Goal: Download file/media

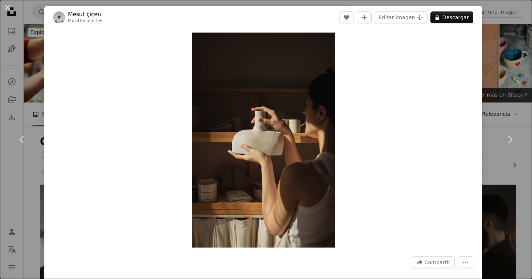
scroll to position [4809, 0]
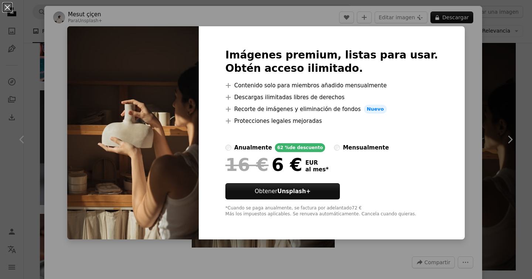
click at [236, 26] on div "An X shape Imágenes premium, listas para usar. Obtén acceso ilimitado. A plus s…" at bounding box center [266, 139] width 532 height 279
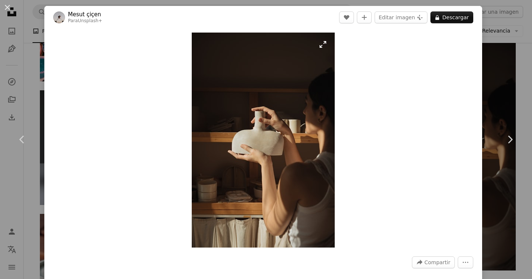
click at [323, 42] on img "Ampliar en esta imagen" at bounding box center [263, 140] width 143 height 215
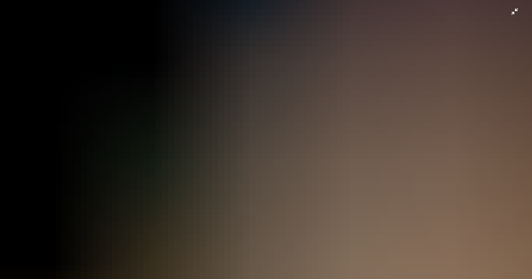
scroll to position [183, 0]
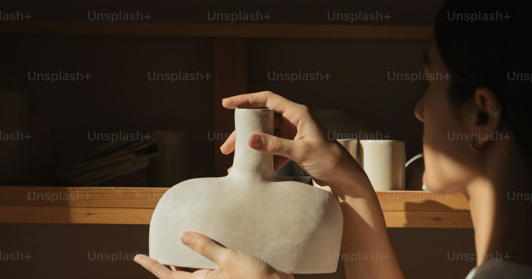
click at [509, 10] on img "Reducir el zoom en esta imagen" at bounding box center [266, 216] width 533 height 799
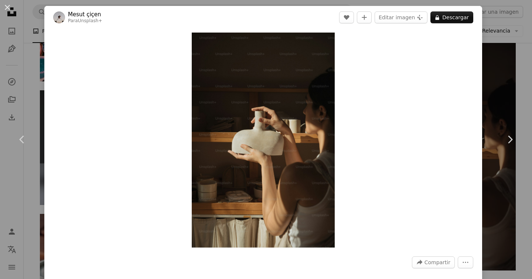
click at [371, 105] on div "Zoom in" at bounding box center [263, 140] width 438 height 222
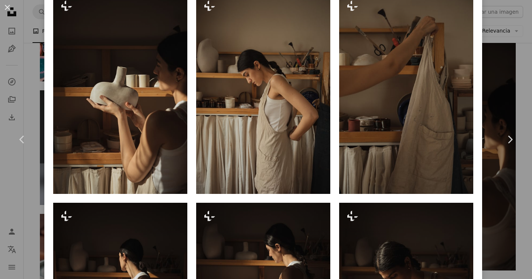
scroll to position [524, 0]
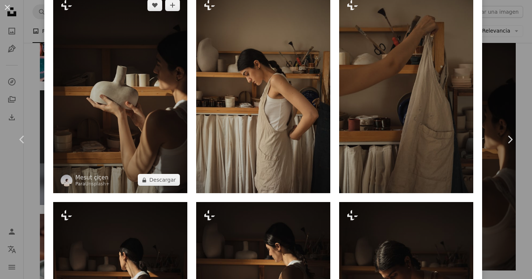
click at [99, 104] on img at bounding box center [120, 92] width 134 height 201
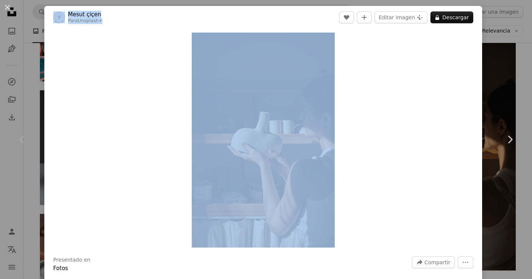
drag, startPoint x: 293, startPoint y: 11, endPoint x: 282, endPoint y: -20, distance: 33.1
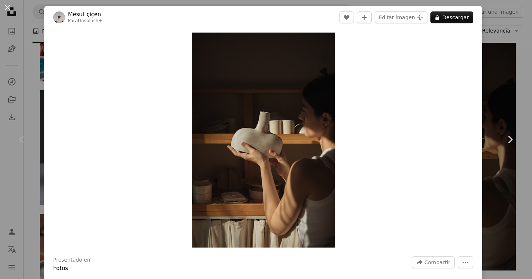
click at [101, 60] on div "Zoom in" at bounding box center [263, 140] width 438 height 222
click at [418, 20] on button "Editar imagen Plus sign for Unsplash+" at bounding box center [401, 17] width 53 height 12
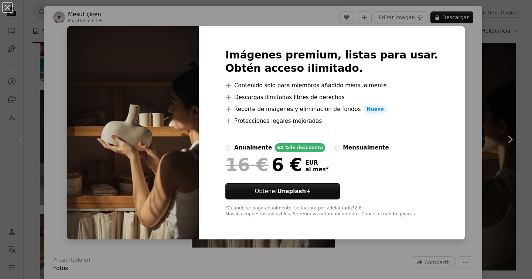
click at [459, 72] on div "An X shape Imágenes premium, listas para usar. Obtén acceso ilimitado. A plus s…" at bounding box center [266, 139] width 532 height 279
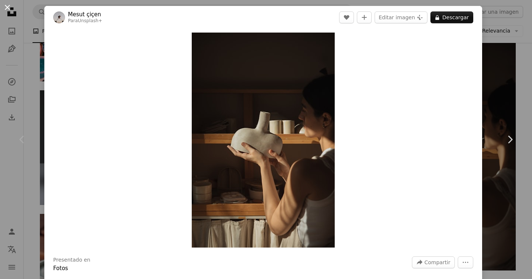
click at [5, 7] on button "An X shape" at bounding box center [7, 7] width 9 height 9
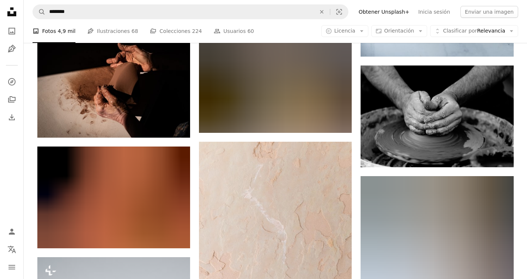
scroll to position [6525, 0]
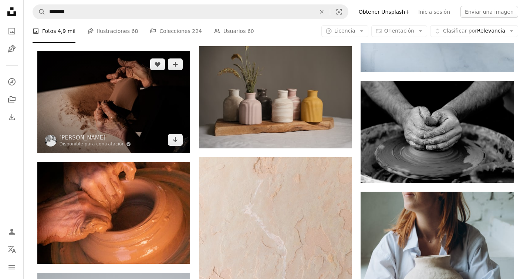
click at [135, 108] on img at bounding box center [113, 102] width 153 height 102
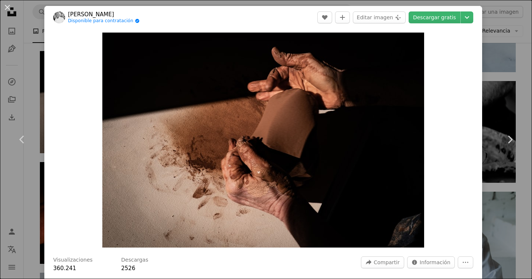
click at [31, 64] on div "An X shape Chevron left Chevron right [PERSON_NAME] Disponible para contratació…" at bounding box center [266, 139] width 532 height 279
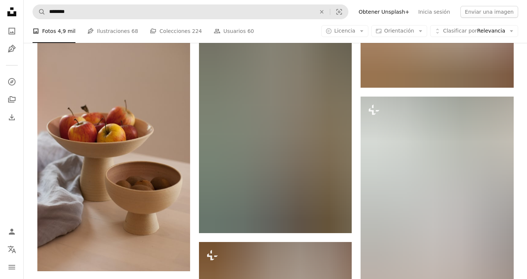
scroll to position [10081, 0]
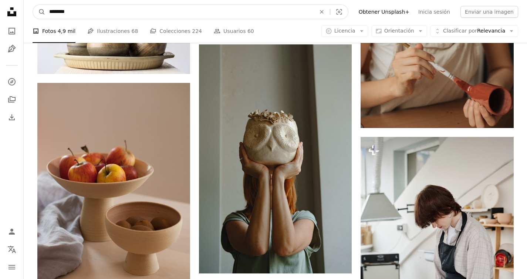
drag, startPoint x: 176, startPoint y: 9, endPoint x: 0, endPoint y: 10, distance: 176.3
type input "**********"
click button "A magnifying glass" at bounding box center [39, 12] width 13 height 14
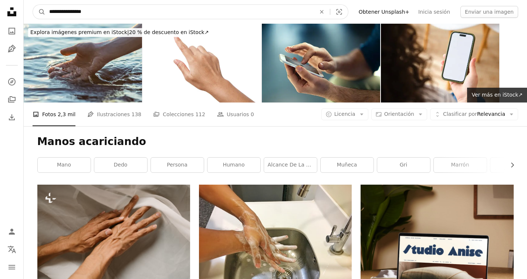
drag, startPoint x: 67, startPoint y: 12, endPoint x: 105, endPoint y: 14, distance: 38.1
click at [105, 14] on input "**********" at bounding box center [179, 12] width 268 height 14
type input "**********"
click button "A magnifying glass" at bounding box center [39, 12] width 13 height 14
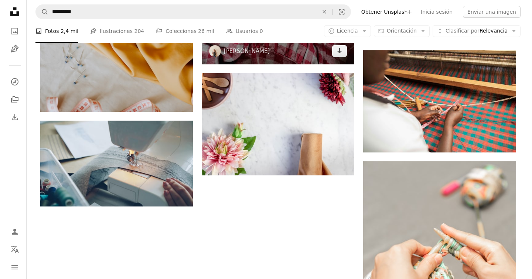
scroll to position [1108, 0]
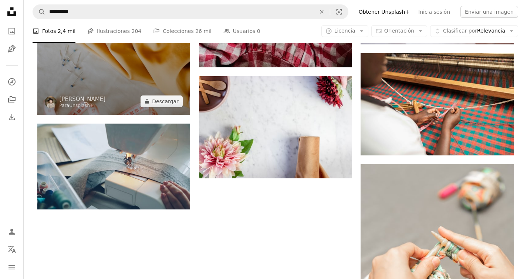
click at [120, 86] on img at bounding box center [113, -1] width 153 height 229
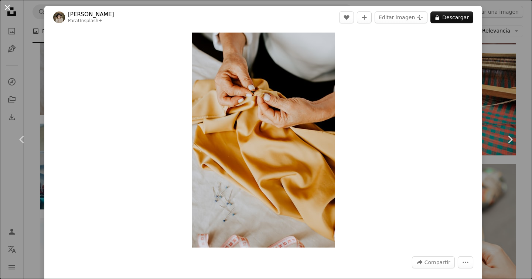
click at [7, 5] on button "An X shape" at bounding box center [7, 7] width 9 height 9
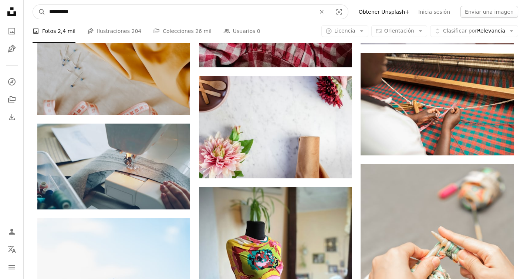
drag, startPoint x: 75, startPoint y: 10, endPoint x: 65, endPoint y: 10, distance: 9.6
click at [65, 10] on input "**********" at bounding box center [179, 12] width 268 height 14
type input "**********"
click button "A magnifying glass" at bounding box center [39, 12] width 13 height 14
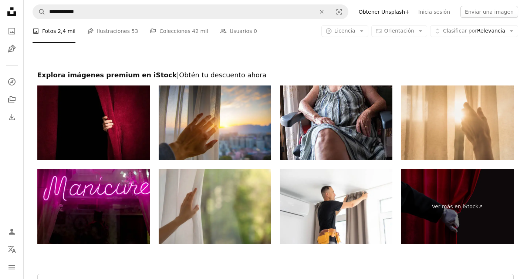
scroll to position [1626, 0]
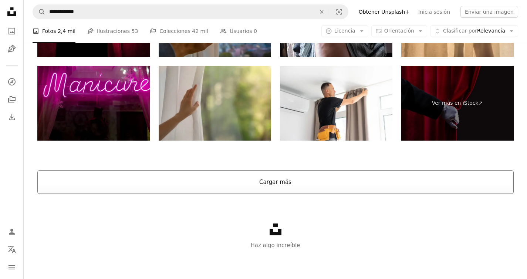
click at [239, 182] on button "Cargar más" at bounding box center [275, 182] width 476 height 24
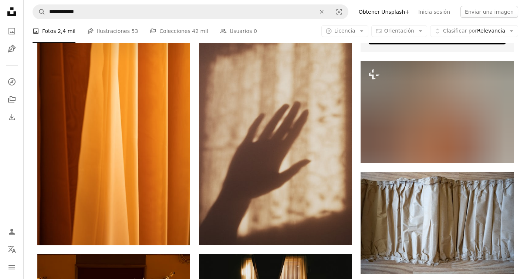
scroll to position [4018, 0]
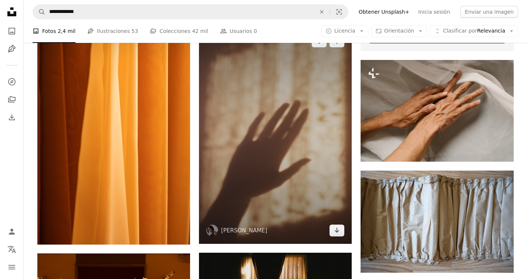
click at [273, 117] on img at bounding box center [275, 135] width 153 height 215
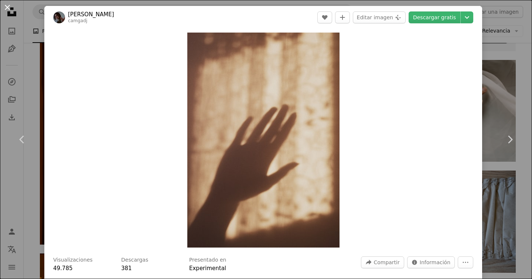
click at [10, 8] on button "An X shape" at bounding box center [7, 7] width 9 height 9
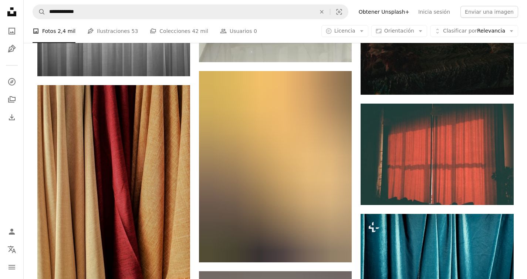
scroll to position [8245, 0]
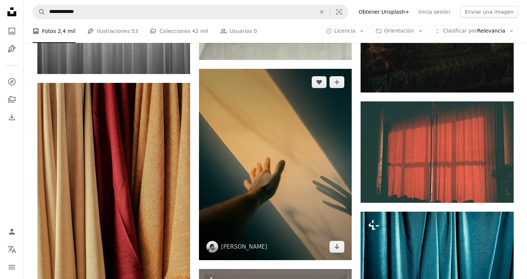
click at [305, 181] on img at bounding box center [275, 164] width 153 height 191
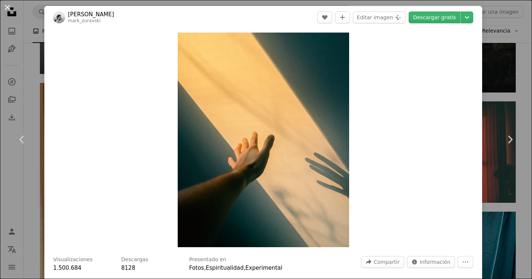
click at [11, 8] on button "An X shape" at bounding box center [7, 7] width 9 height 9
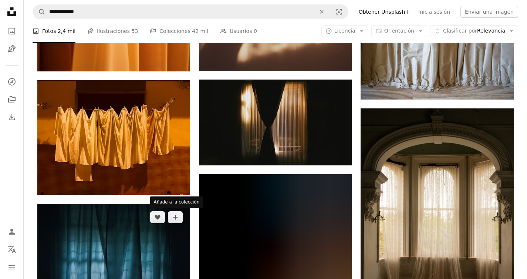
scroll to position [3955, 0]
